Goal: Task Accomplishment & Management: Use online tool/utility

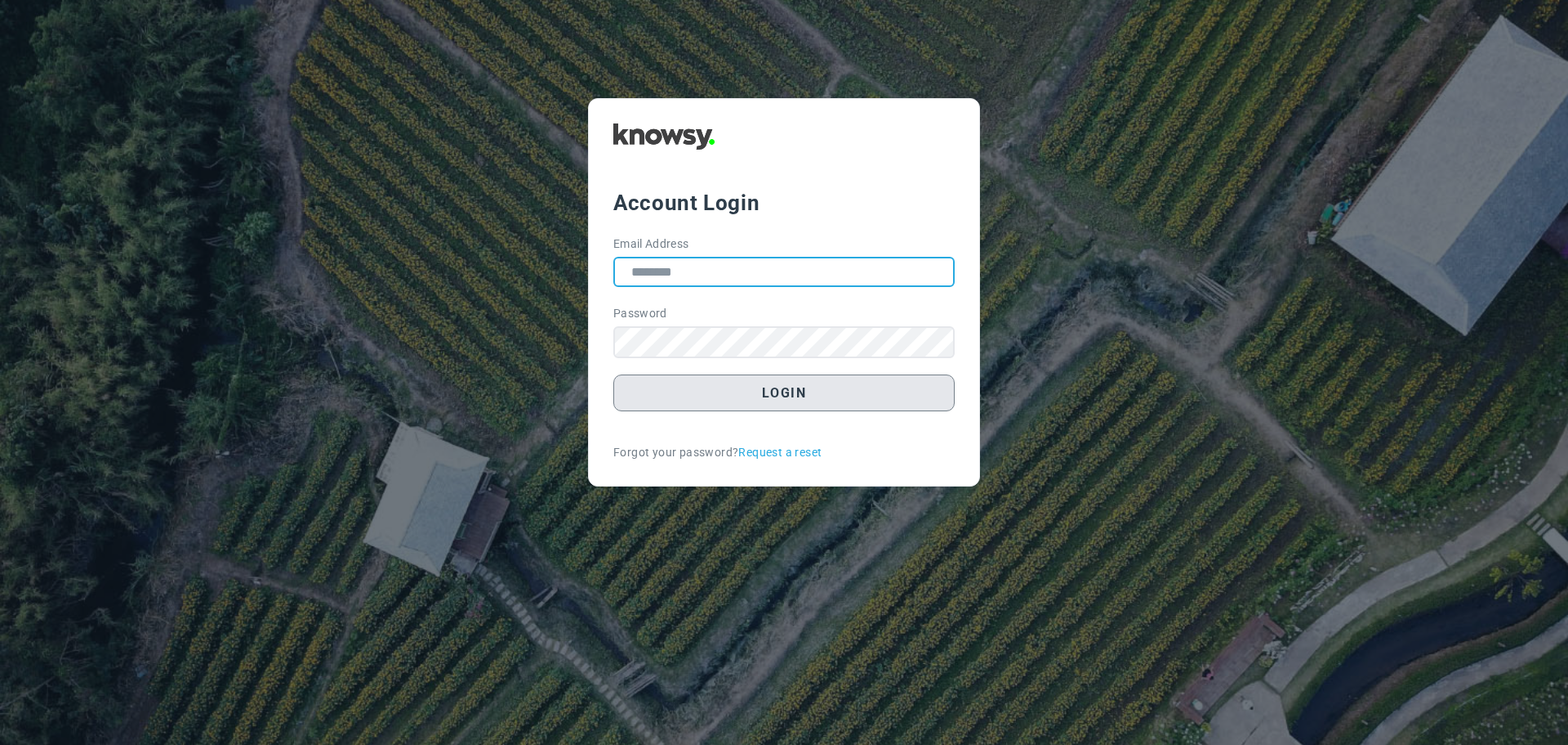
type input "**********"
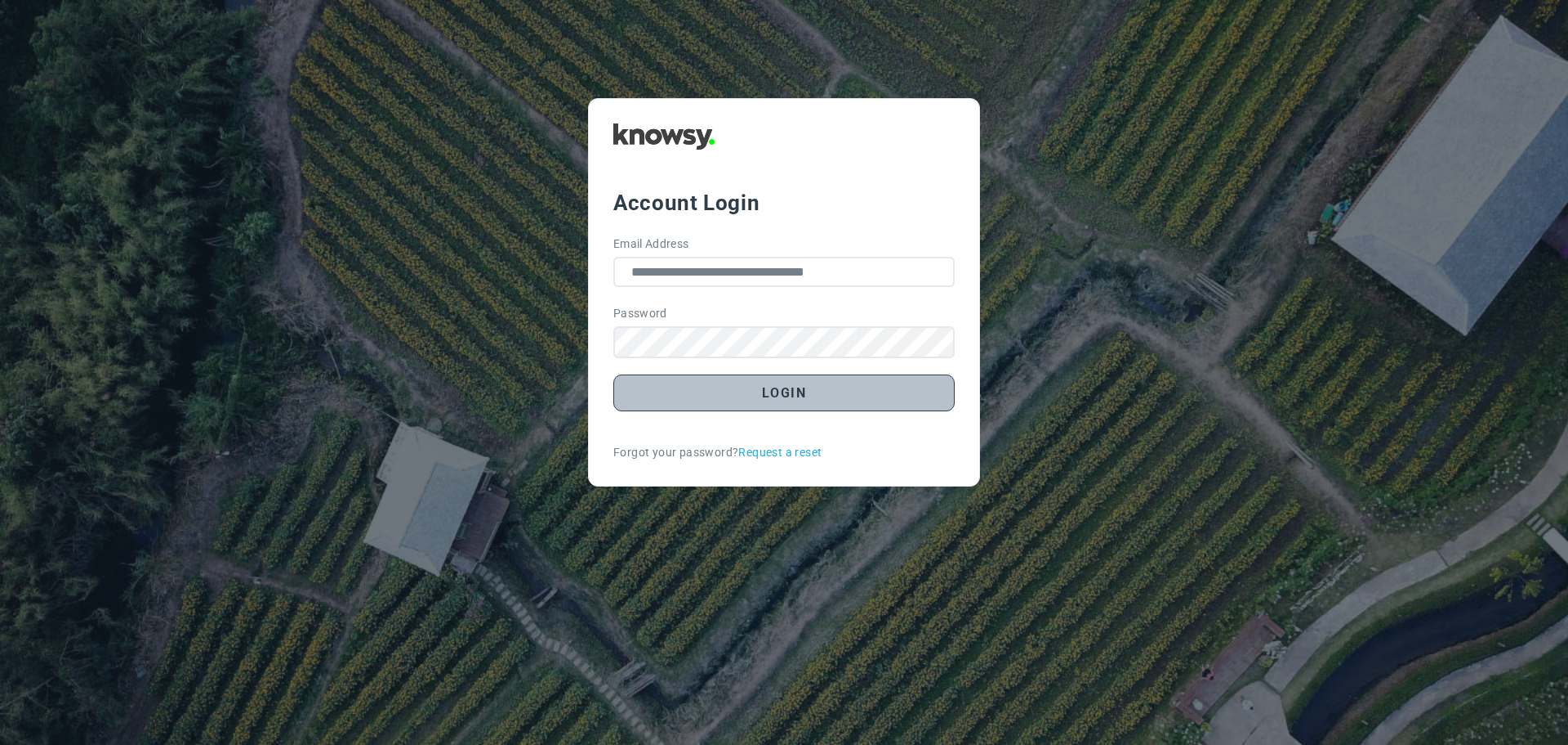
click at [774, 400] on button "Login" at bounding box center [784, 393] width 341 height 37
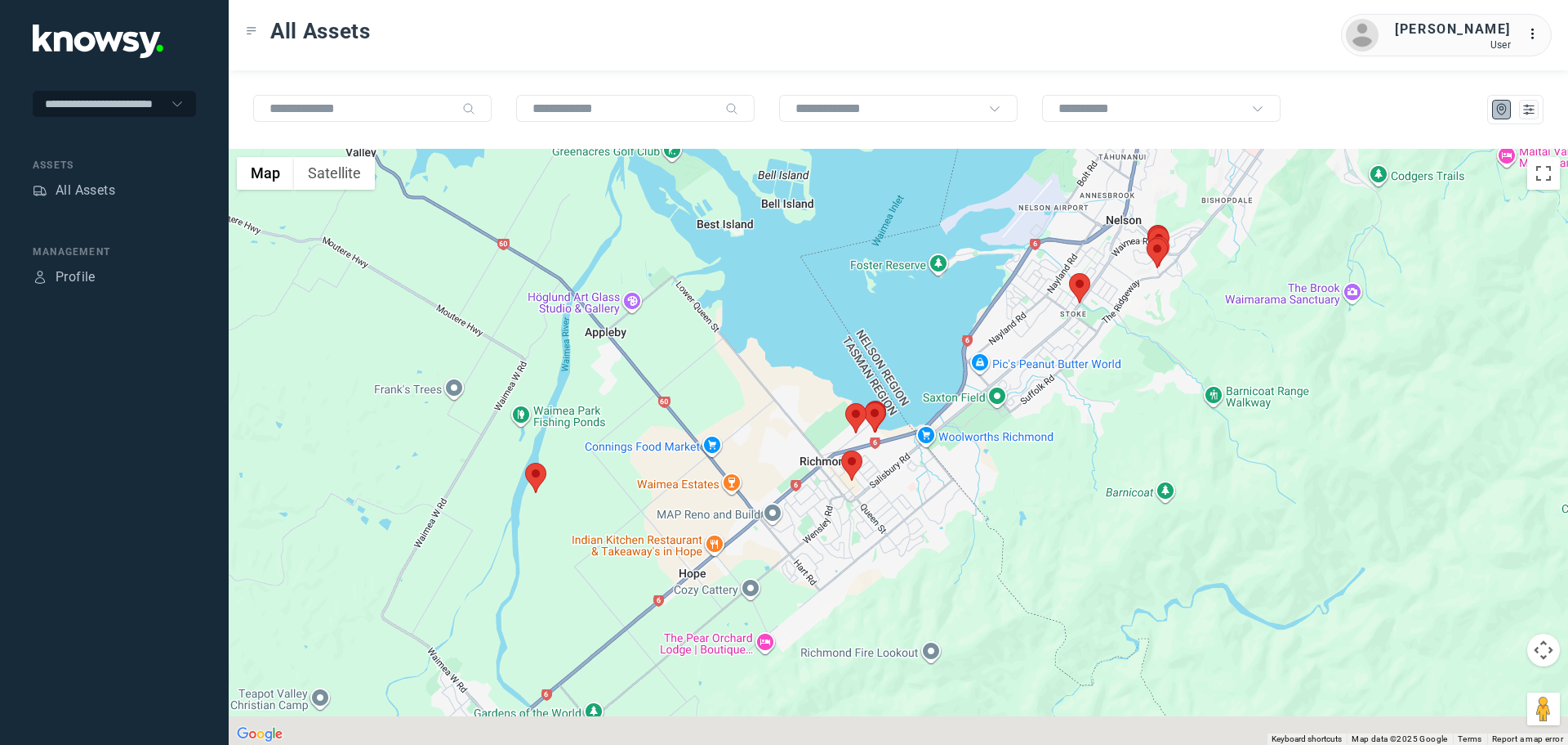
drag, startPoint x: 591, startPoint y: 473, endPoint x: 595, endPoint y: 395, distance: 78.1
click at [595, 395] on div at bounding box center [898, 446] width 1340 height 595
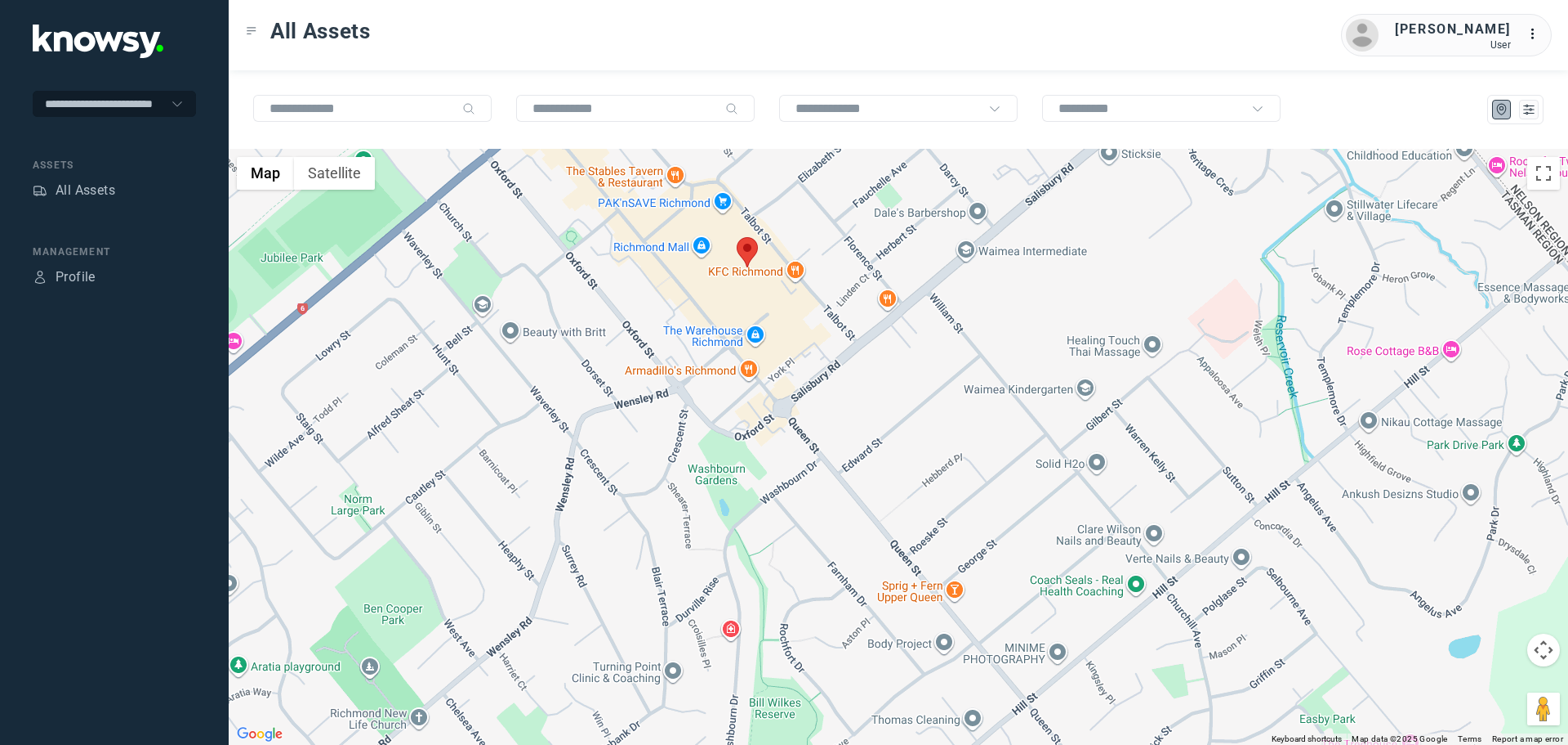
click at [736, 237] on area at bounding box center [736, 237] width 0 height 0
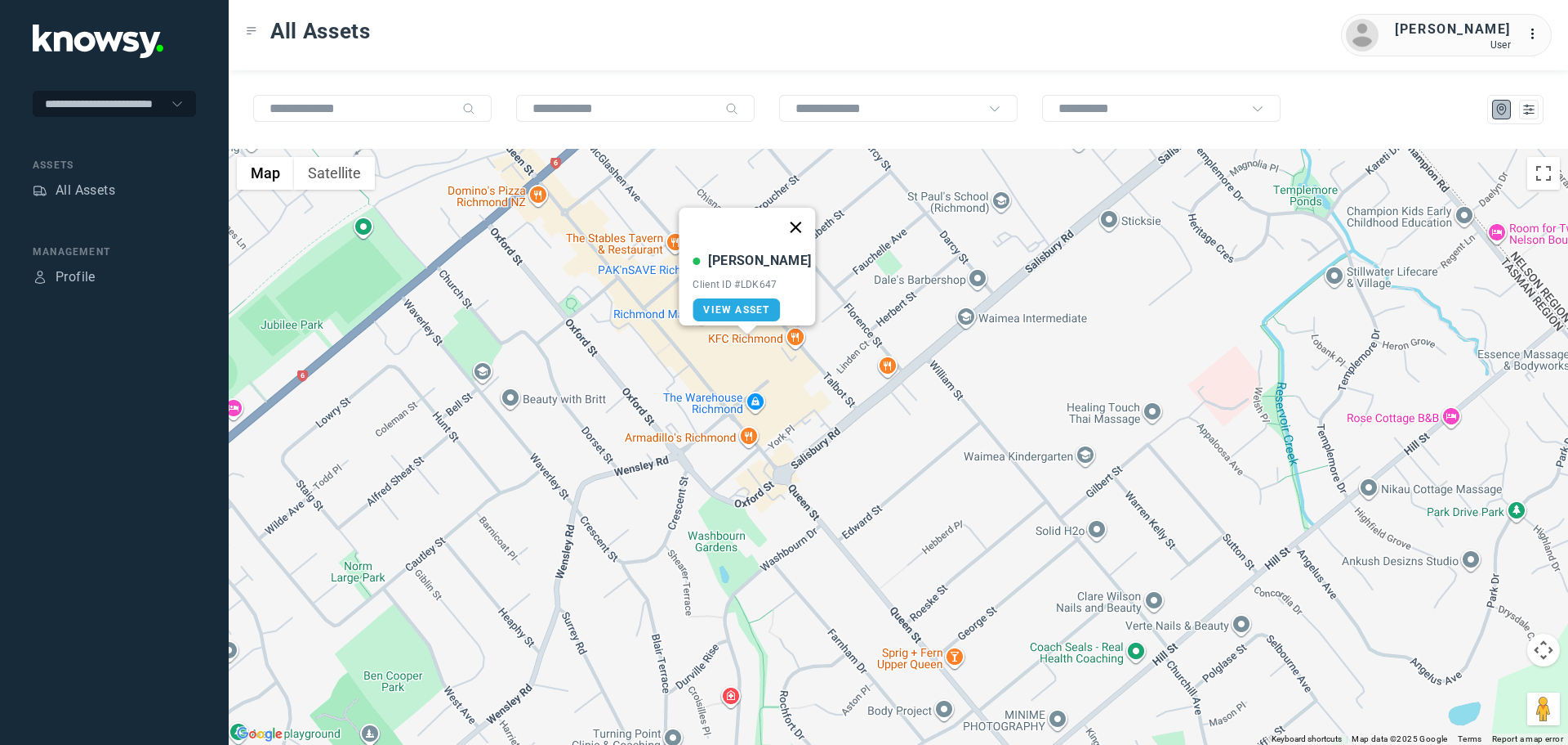
click at [785, 217] on button "Close" at bounding box center [796, 227] width 39 height 39
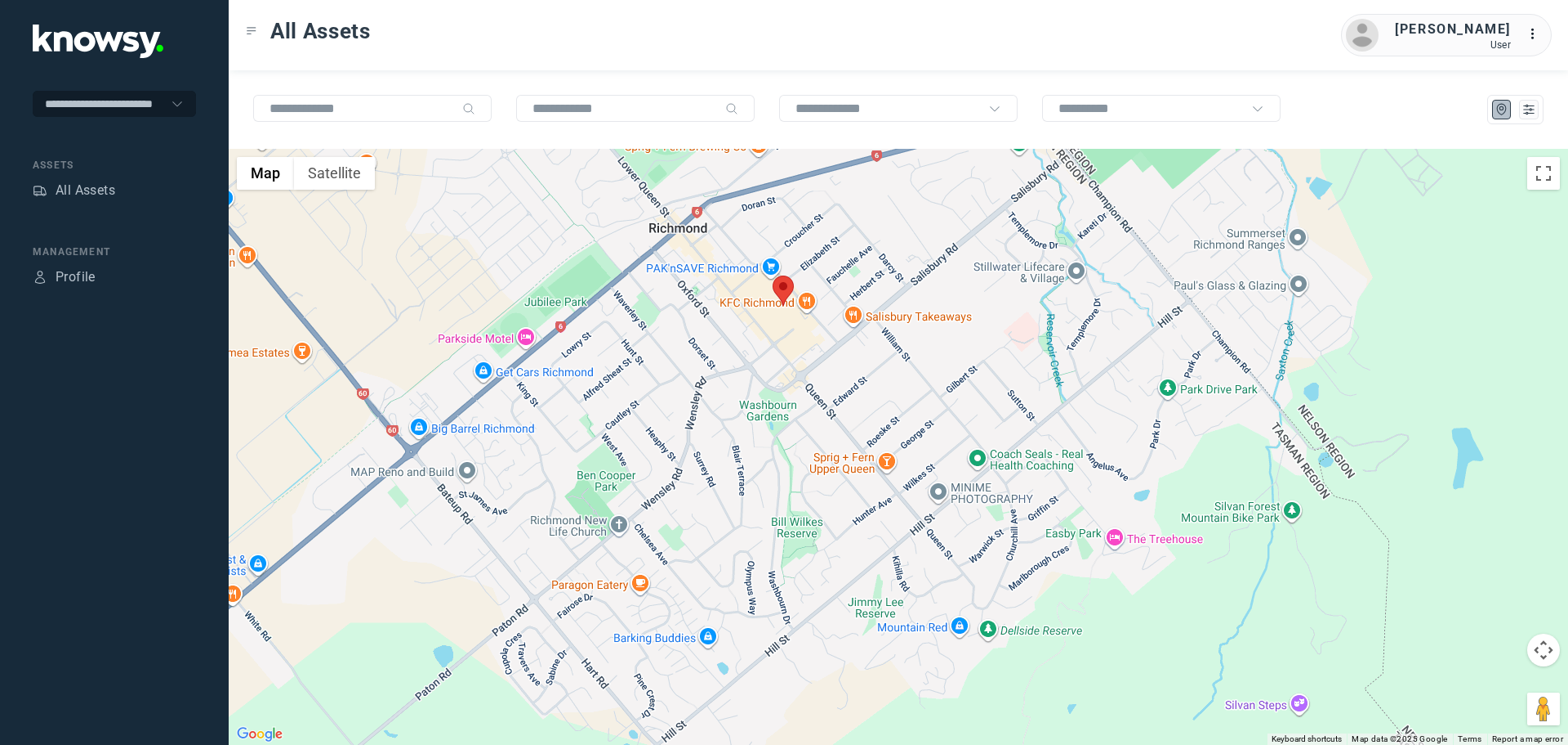
drag, startPoint x: 977, startPoint y: 297, endPoint x: 968, endPoint y: 487, distance: 190.2
click at [968, 487] on div "To navigate, press the arrow keys." at bounding box center [898, 446] width 1340 height 595
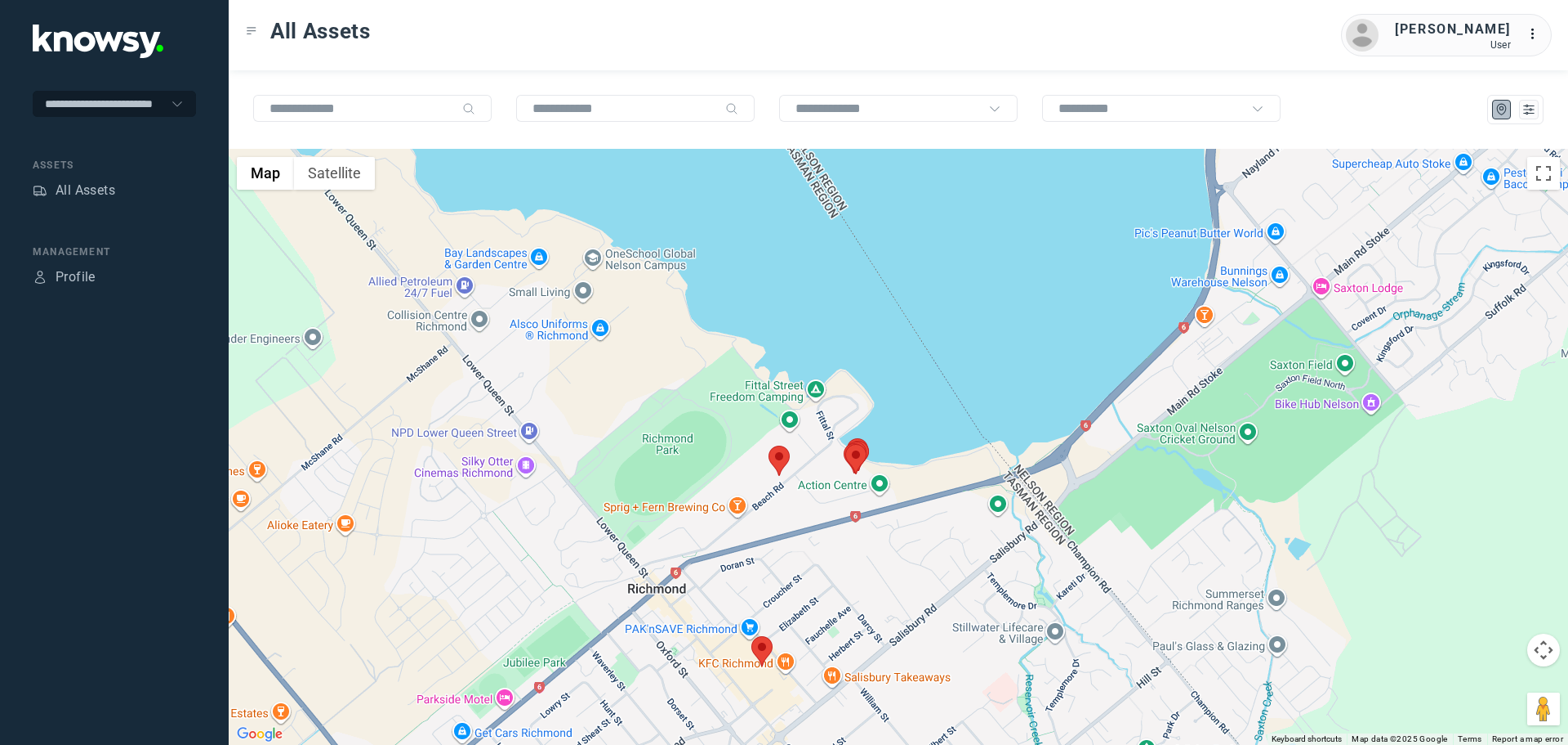
click at [768, 445] on area at bounding box center [768, 445] width 0 height 0
click at [829, 358] on button "Close" at bounding box center [816, 368] width 39 height 39
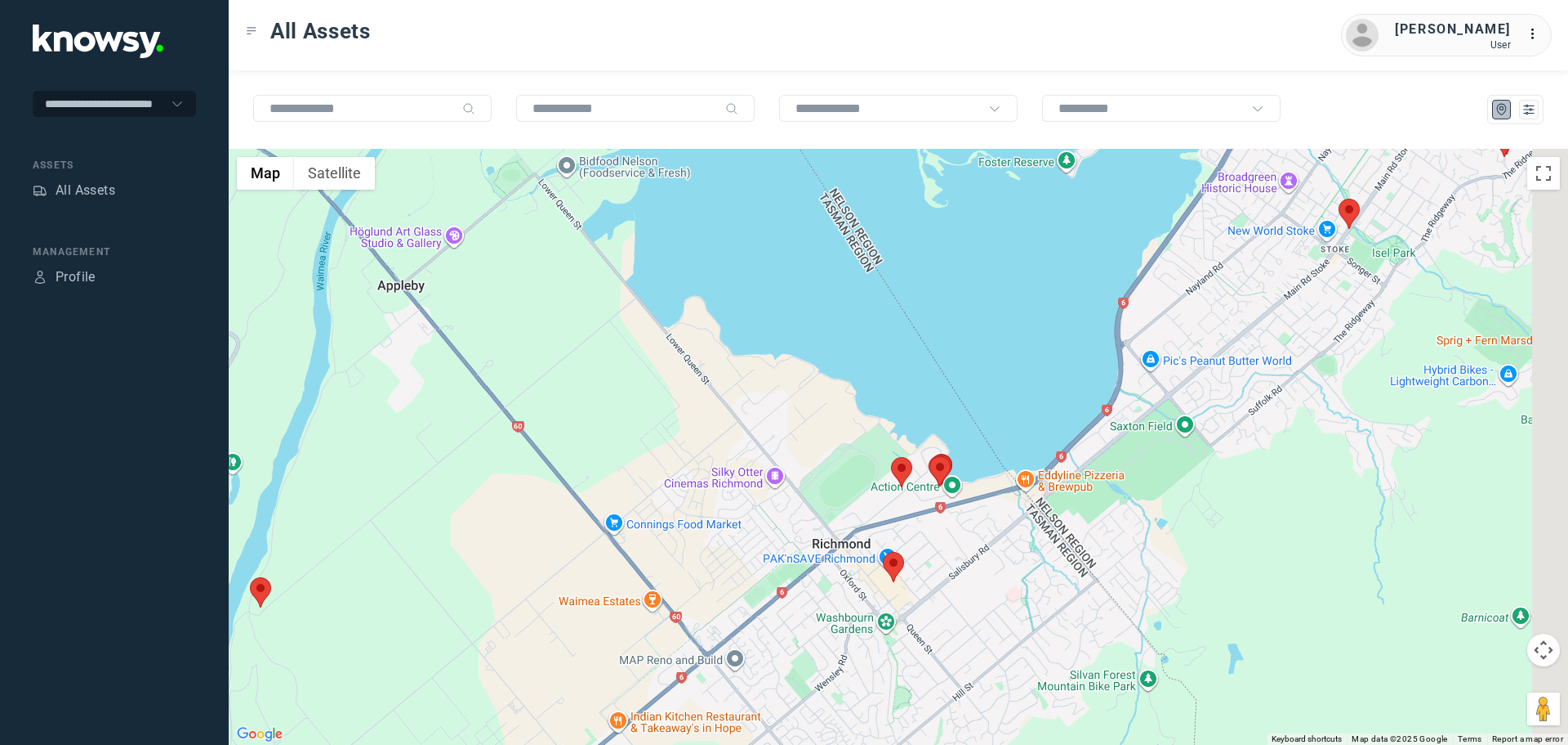
drag, startPoint x: 1480, startPoint y: 355, endPoint x: 1264, endPoint y: 443, distance: 233.2
click at [1267, 442] on div at bounding box center [898, 446] width 1340 height 595
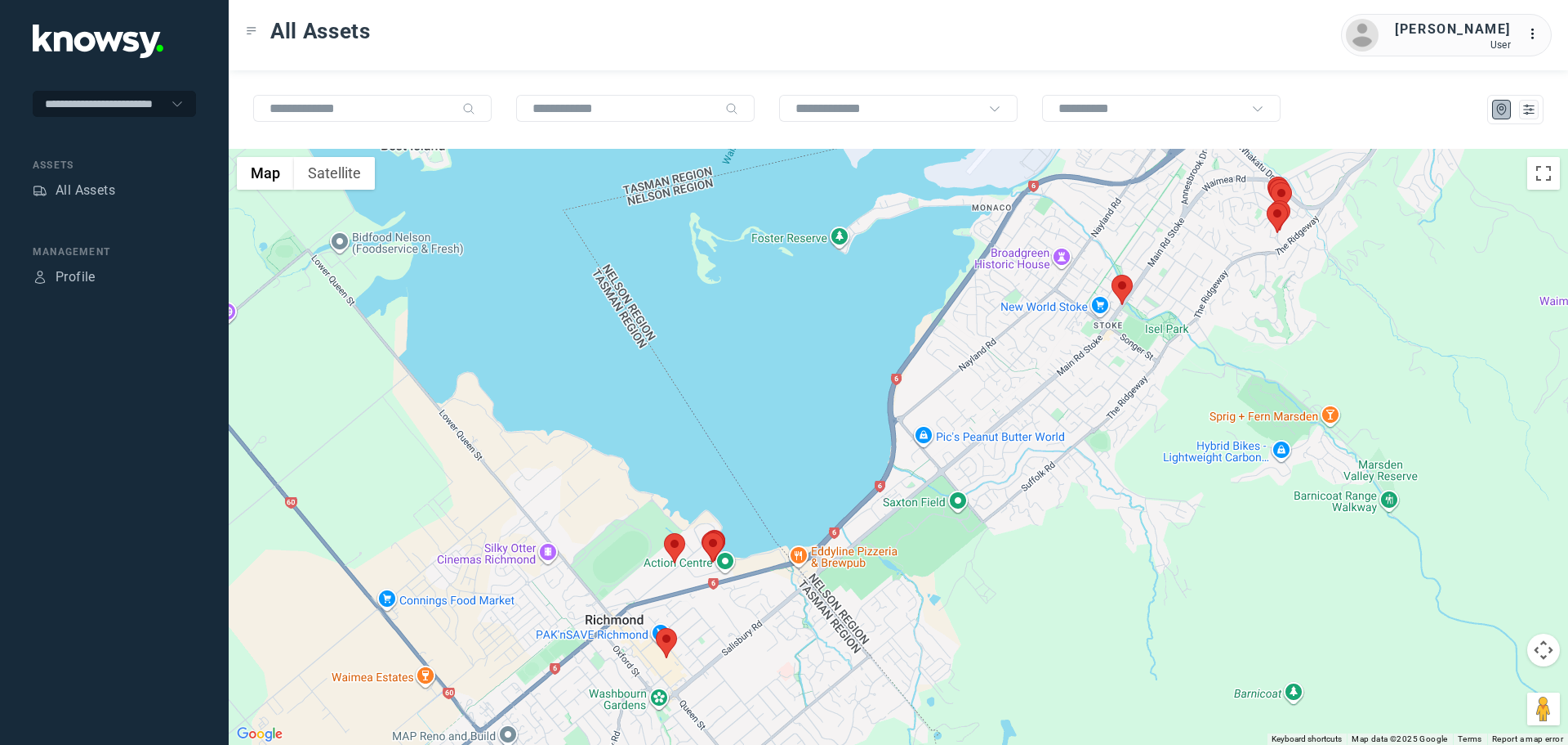
drag, startPoint x: 1200, startPoint y: 379, endPoint x: 1107, endPoint y: 465, distance: 126.7
click at [1107, 465] on div at bounding box center [898, 446] width 1340 height 595
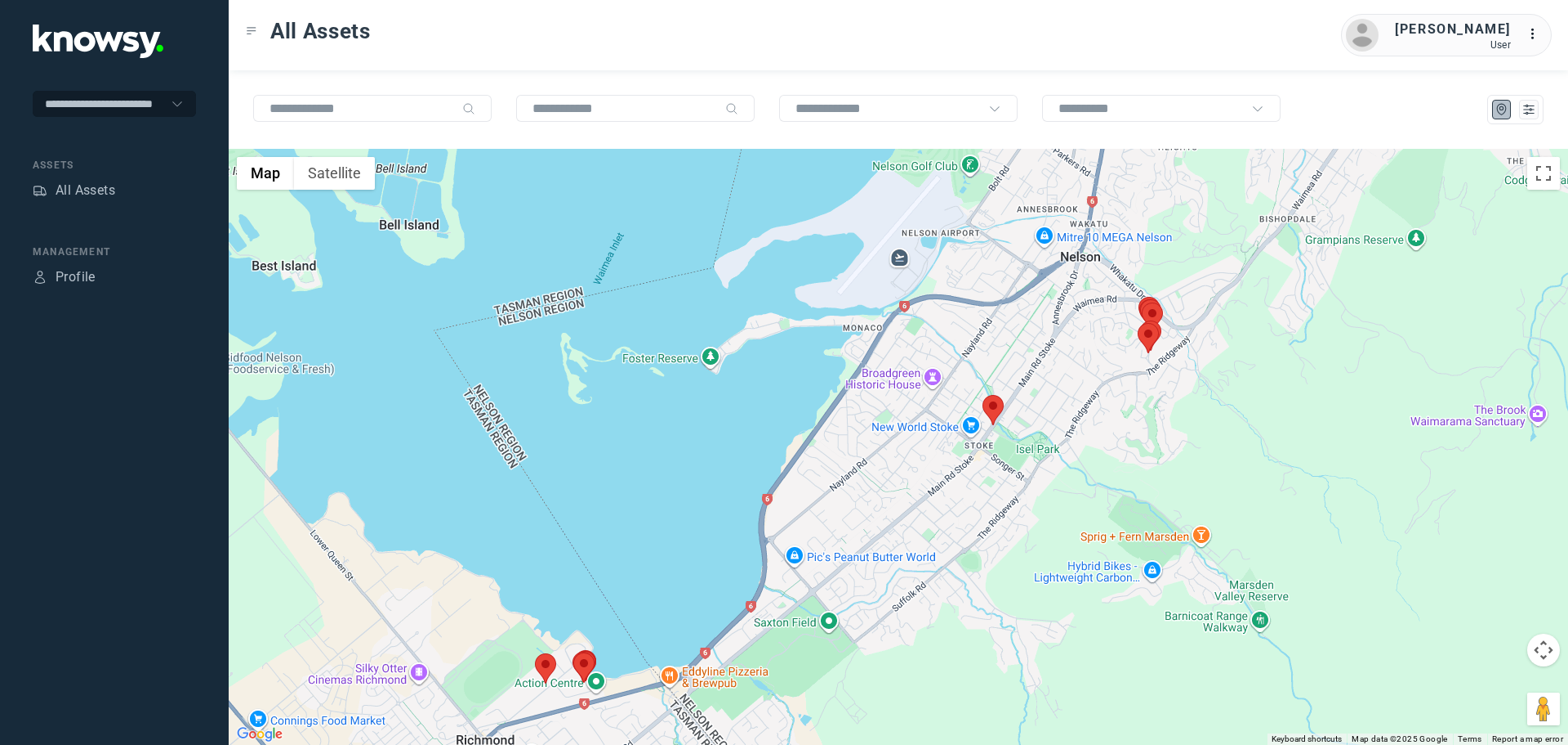
click at [983, 395] on area at bounding box center [983, 395] width 0 height 0
click at [1042, 308] on button "Close" at bounding box center [1032, 317] width 39 height 39
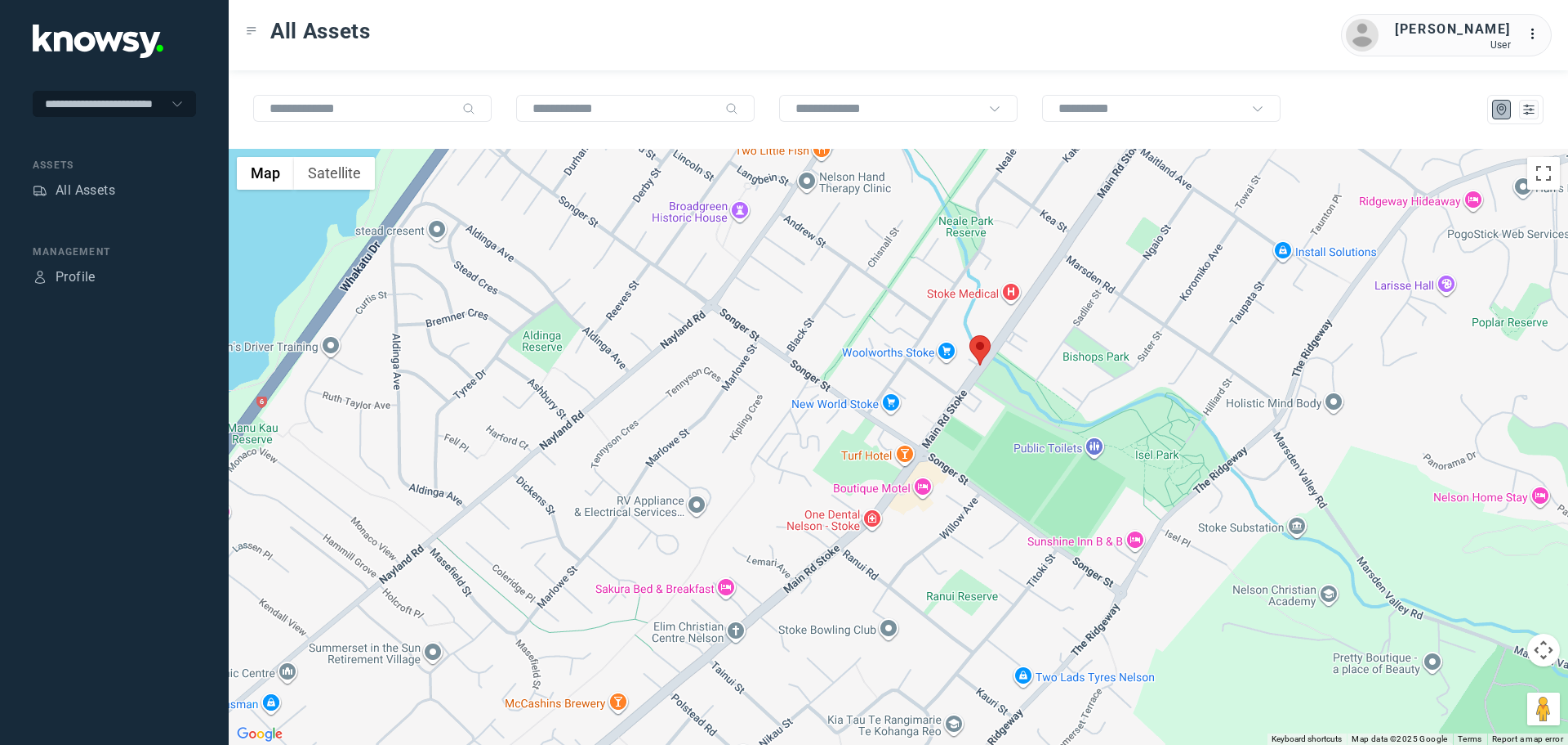
drag, startPoint x: 984, startPoint y: 384, endPoint x: 988, endPoint y: 416, distance: 32.2
click at [988, 416] on div "To navigate, press the arrow keys." at bounding box center [898, 446] width 1340 height 595
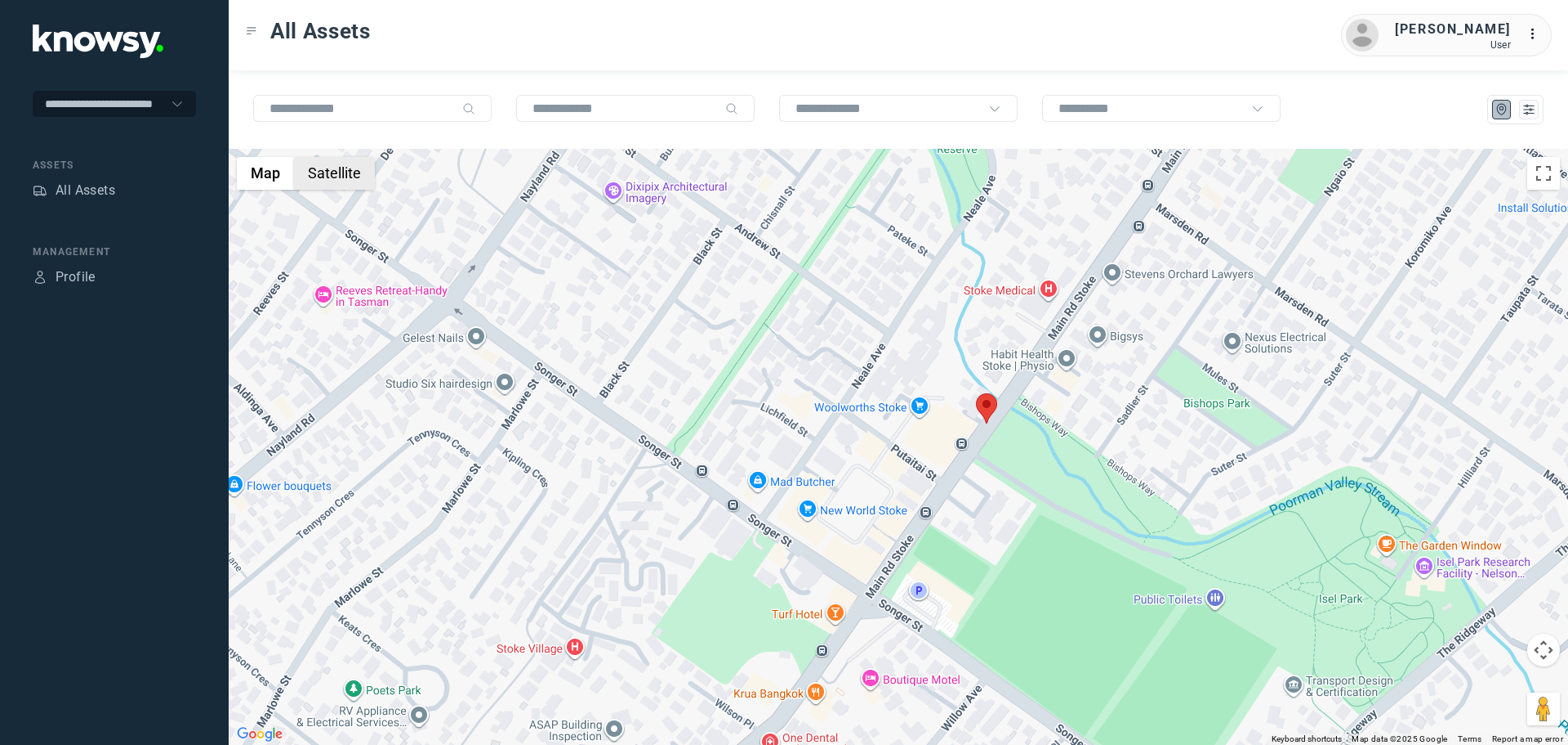
click at [334, 175] on button "Satellite" at bounding box center [335, 173] width 81 height 33
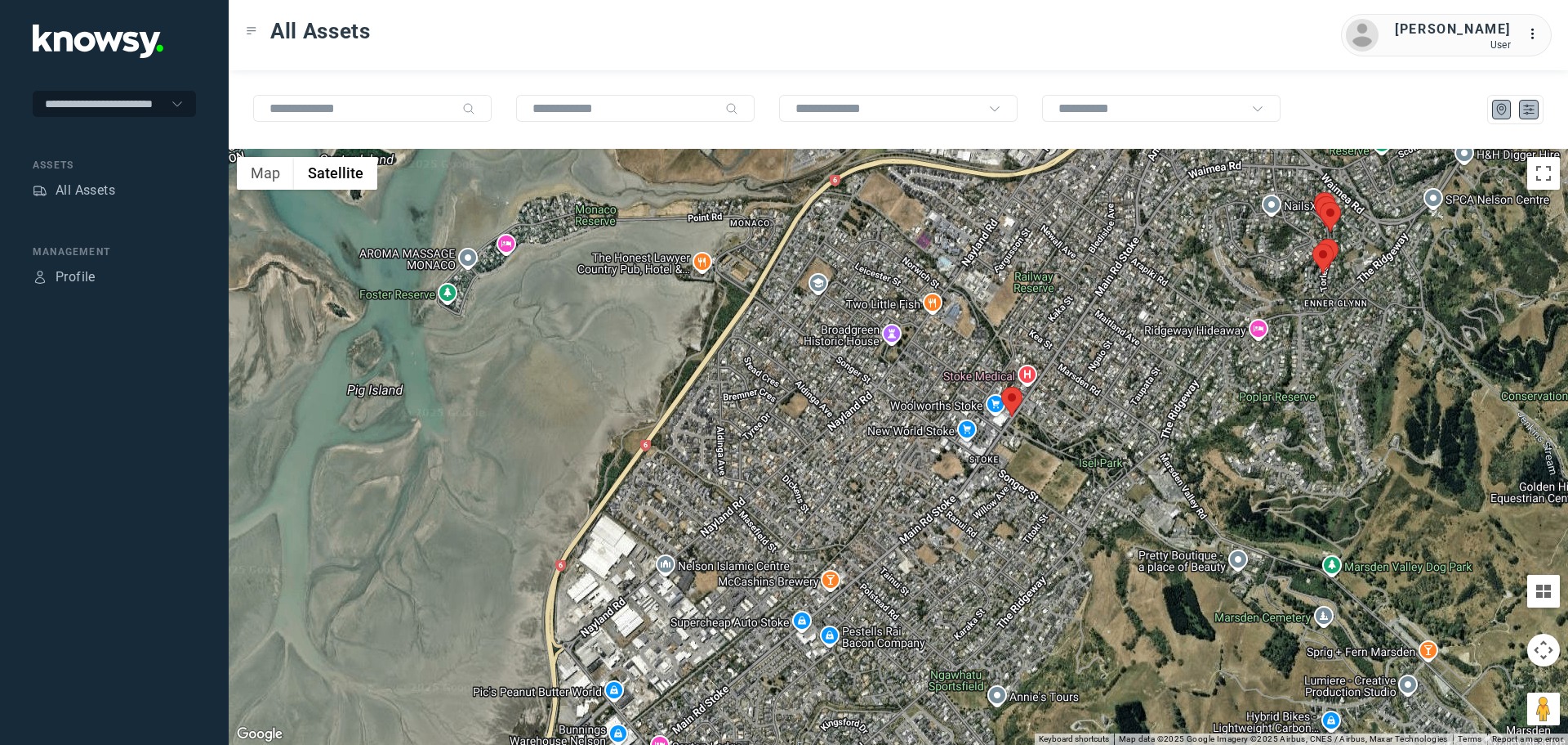
click at [1522, 108] on icon "List" at bounding box center [1529, 109] width 15 height 15
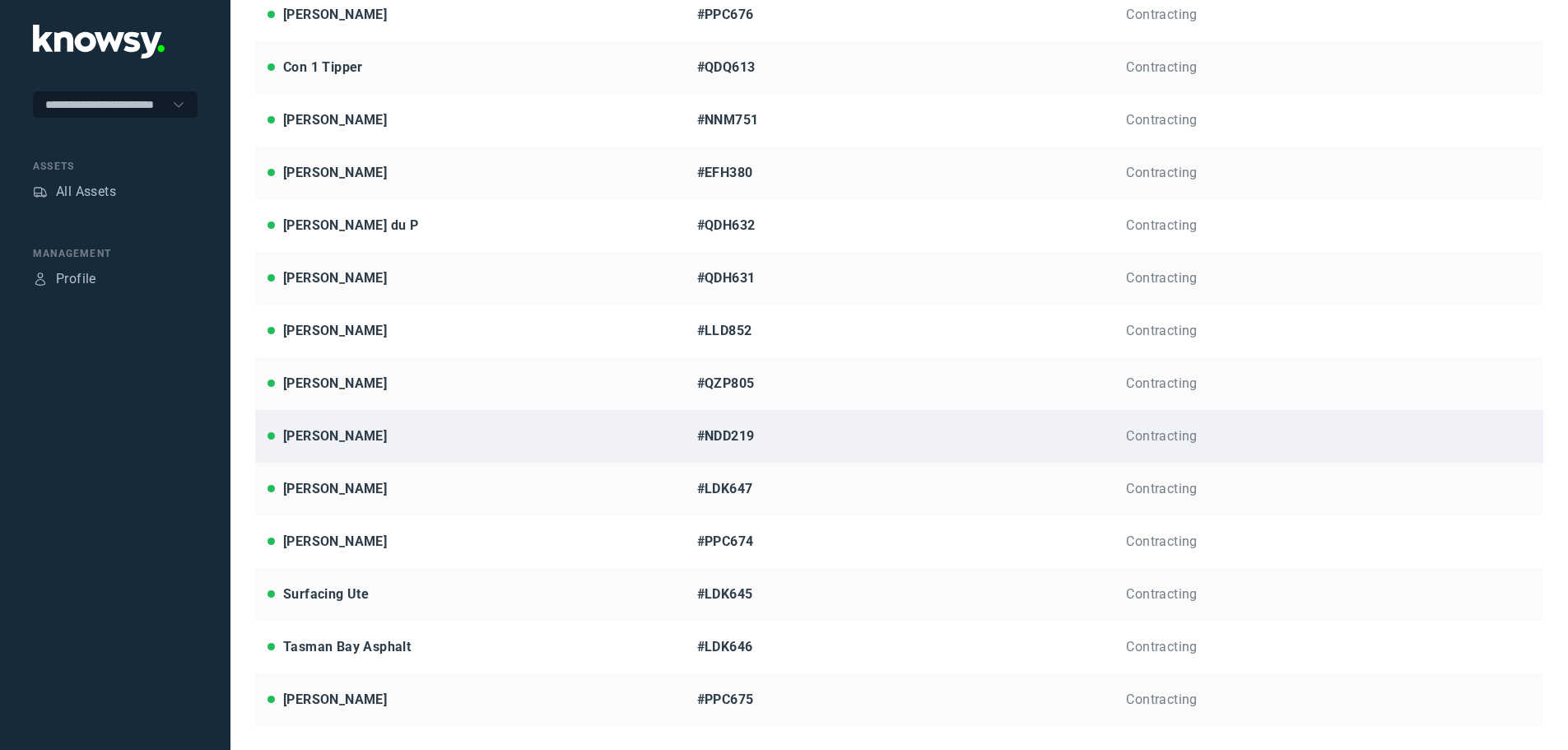
scroll to position [368, 0]
